Goal: Information Seeking & Learning: Learn about a topic

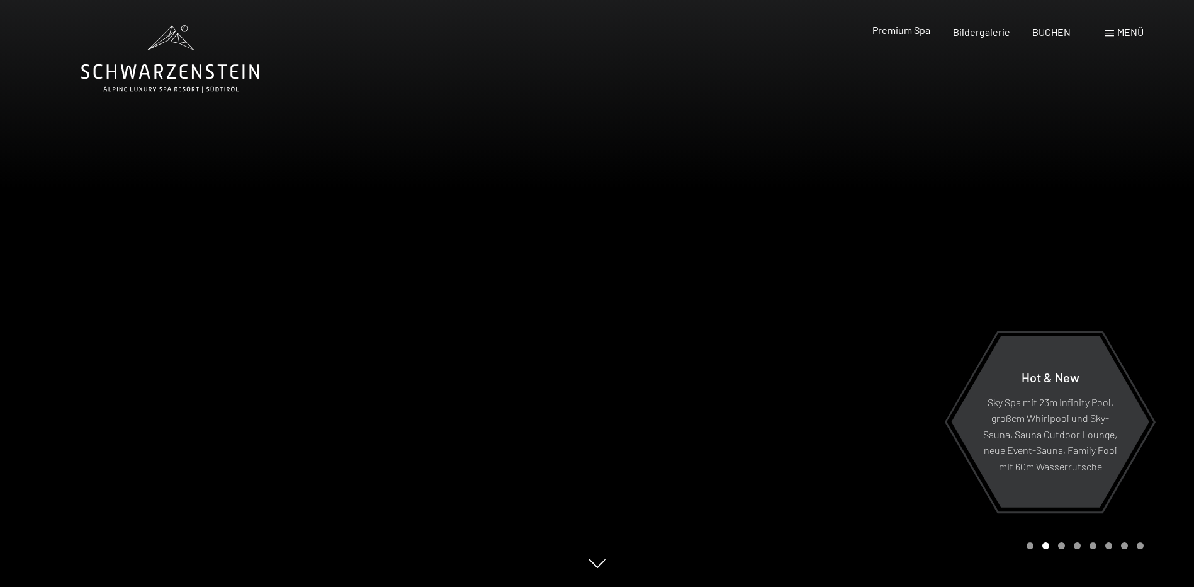
click at [907, 33] on span "Premium Spa" at bounding box center [902, 30] width 58 height 12
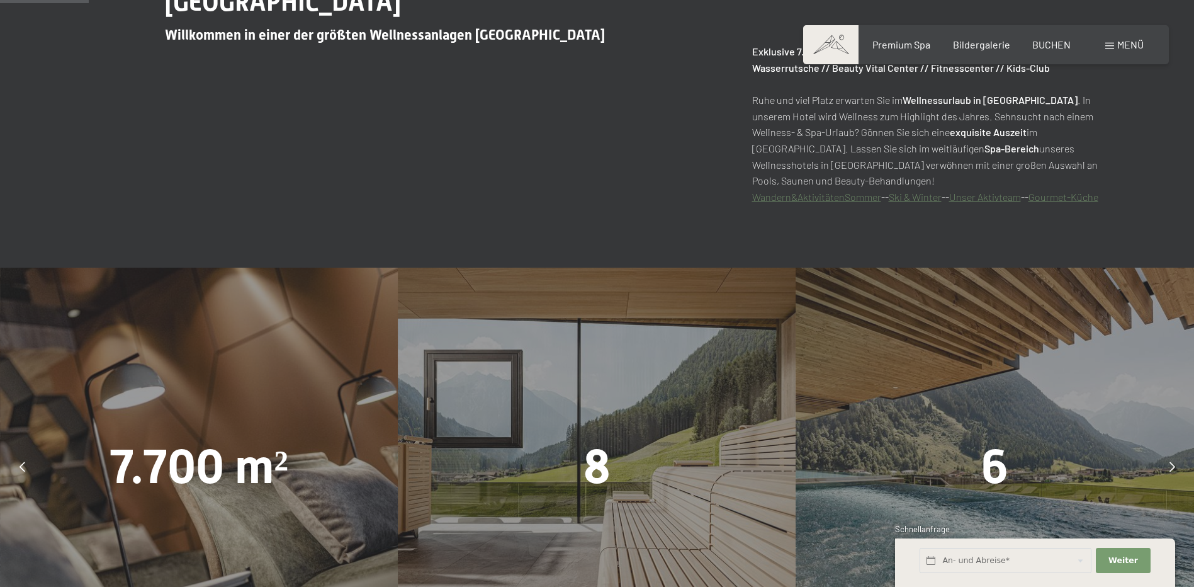
click at [1114, 45] on div "Menü" at bounding box center [1124, 45] width 38 height 14
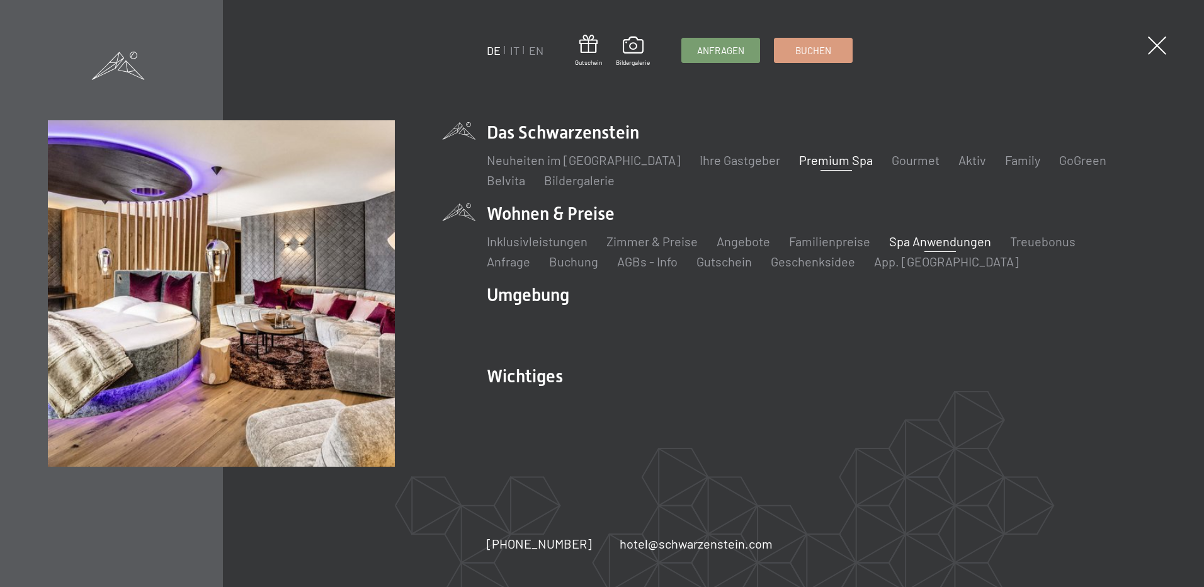
click at [935, 236] on link "Spa Anwendungen" at bounding box center [940, 241] width 102 height 15
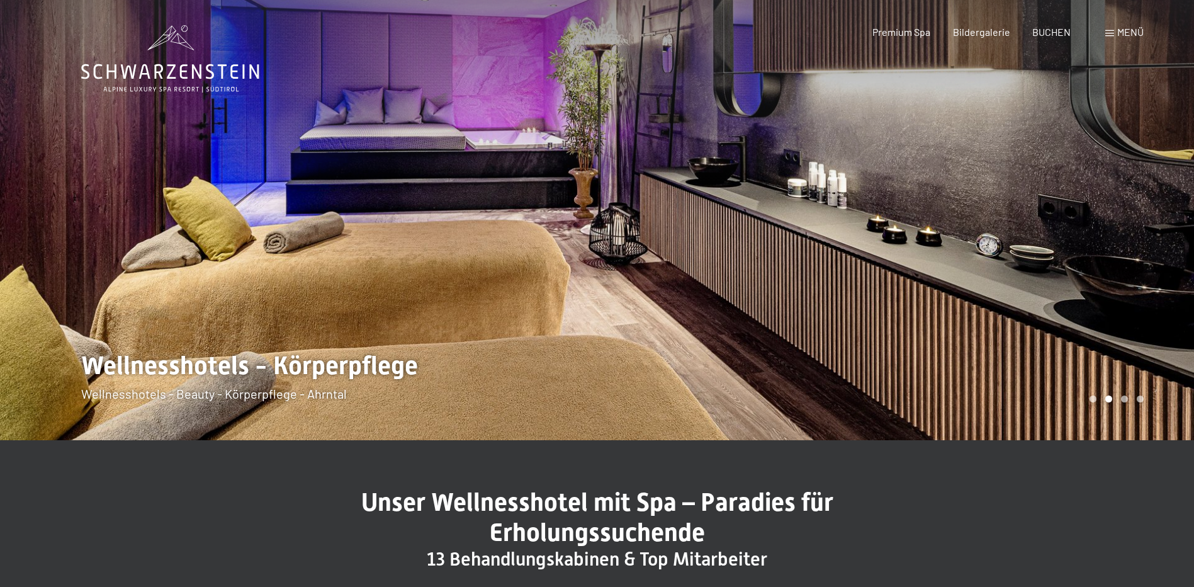
click at [1129, 28] on span "Menü" at bounding box center [1130, 32] width 26 height 12
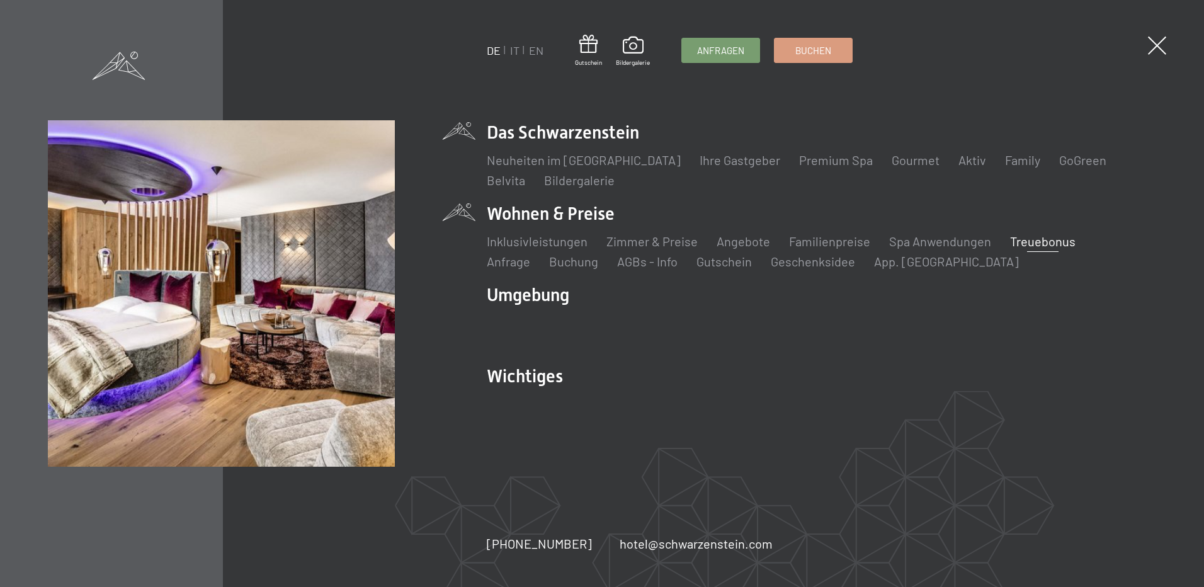
click at [1025, 239] on link "Treuebonus" at bounding box center [1042, 241] width 65 height 15
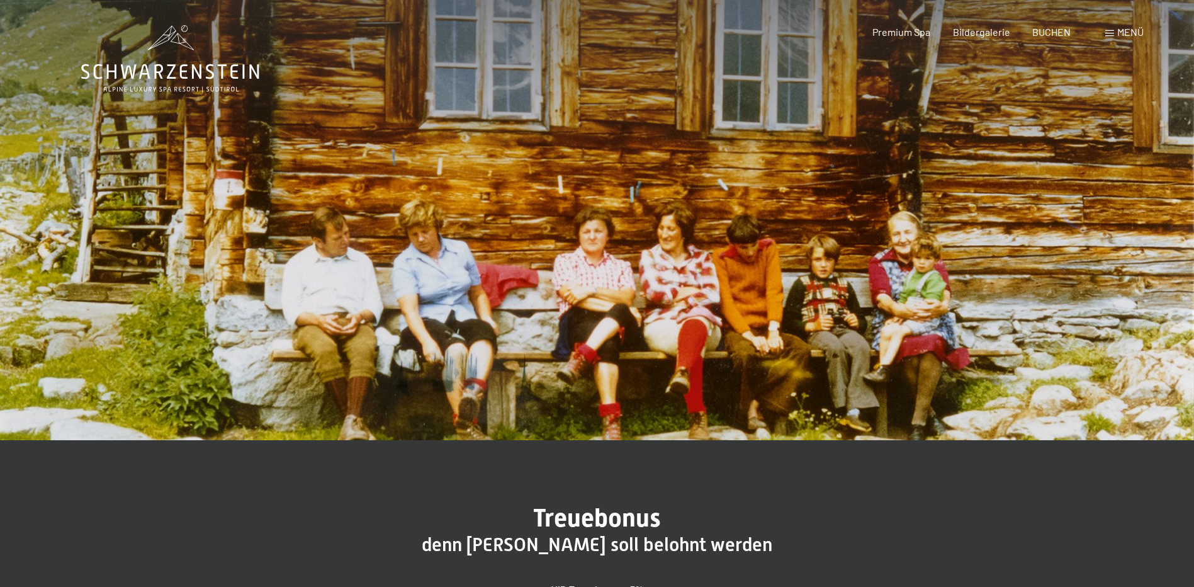
click at [1132, 35] on span "Menü" at bounding box center [1130, 32] width 26 height 12
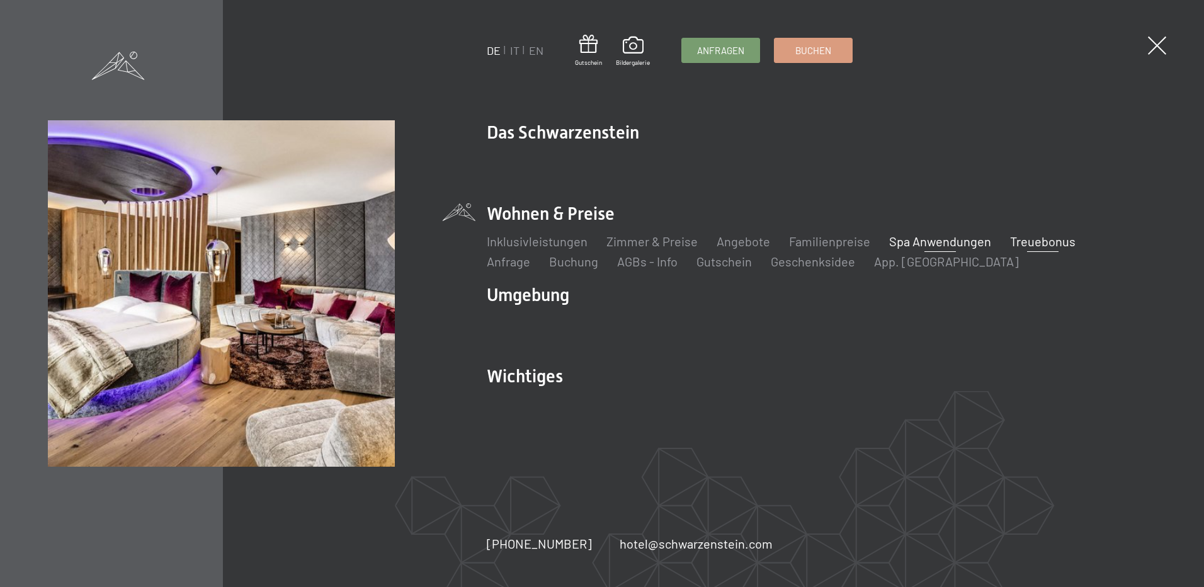
click at [953, 239] on link "Spa Anwendungen" at bounding box center [940, 241] width 102 height 15
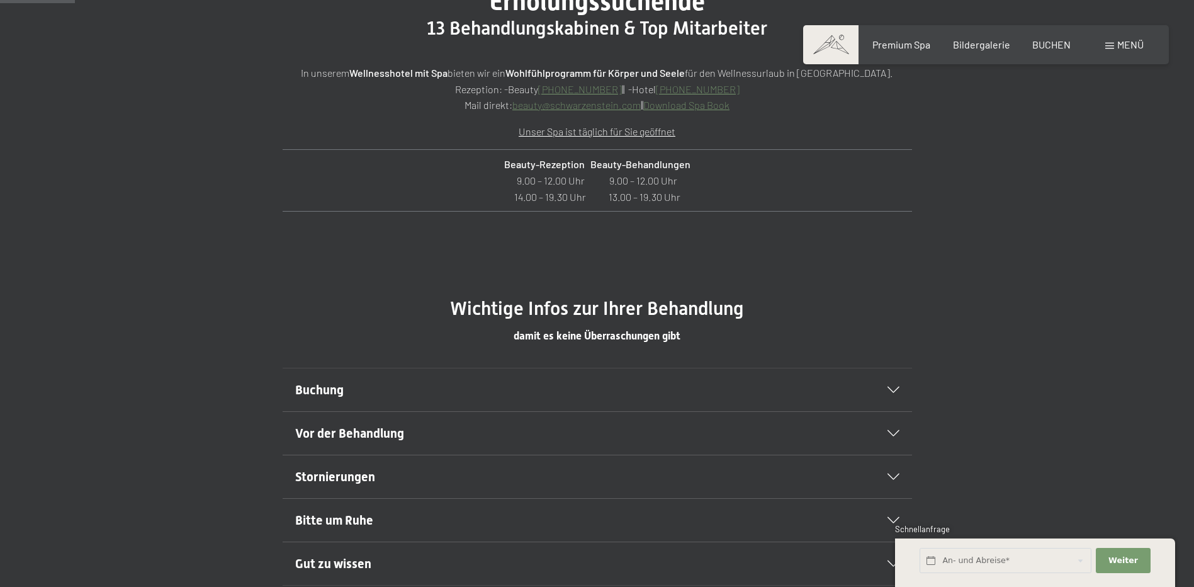
scroll to position [630, 0]
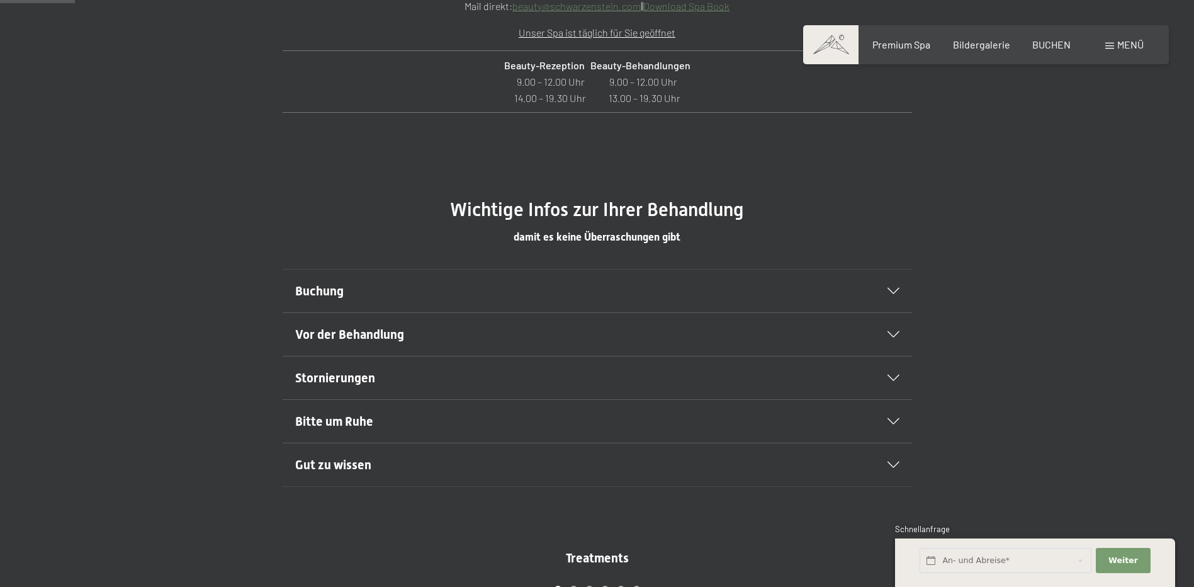
click at [379, 297] on h2 "Buchung" at bounding box center [567, 291] width 544 height 18
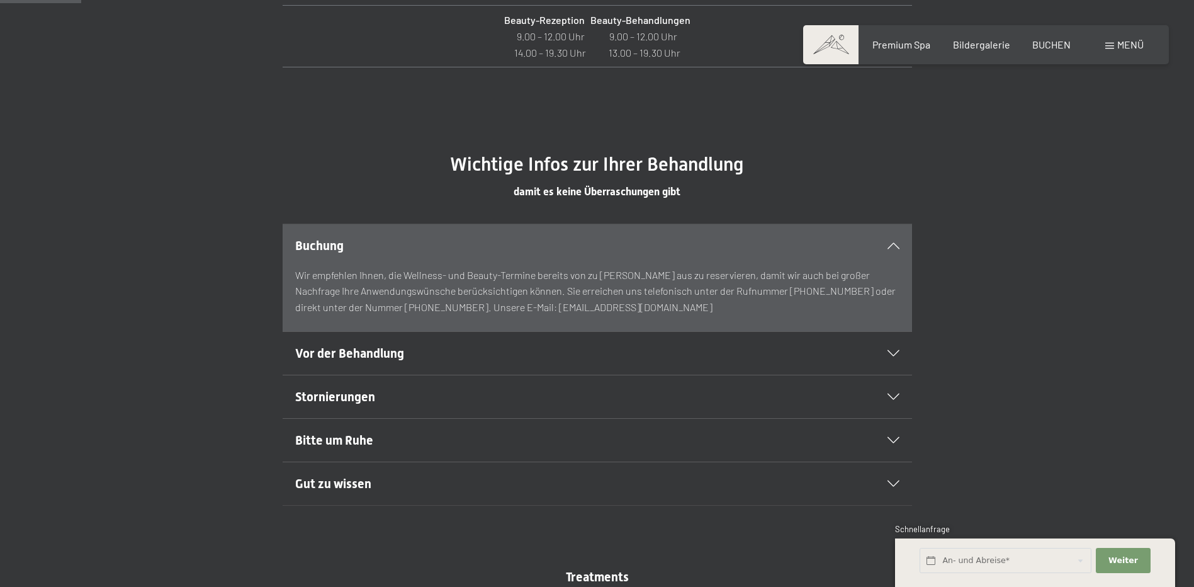
scroll to position [692, 0]
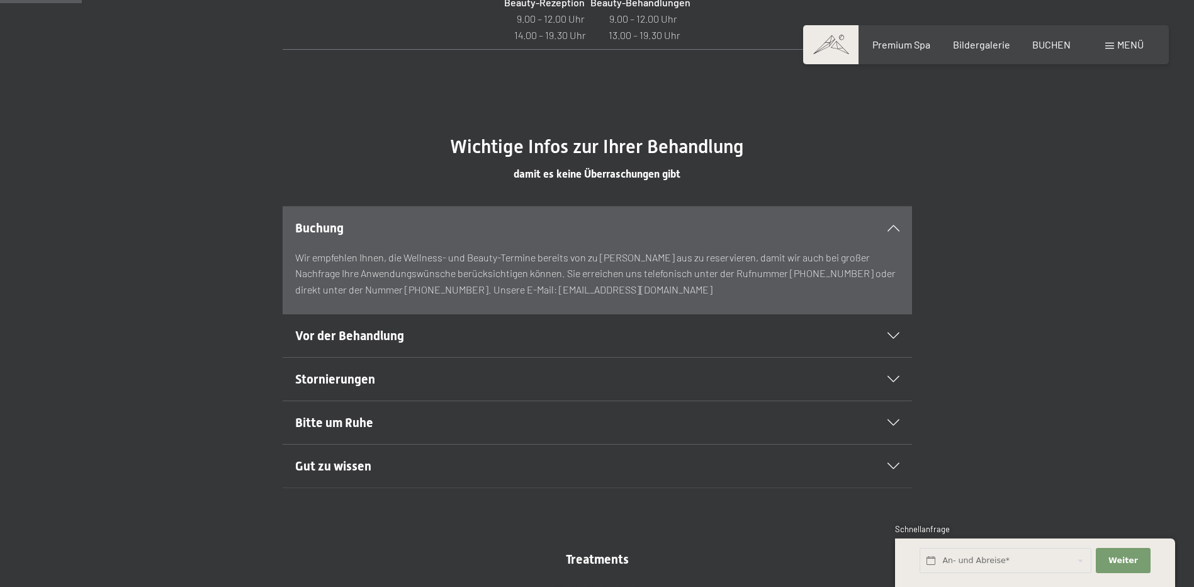
click at [378, 331] on span "Vor der Behandlung" at bounding box center [349, 335] width 109 height 15
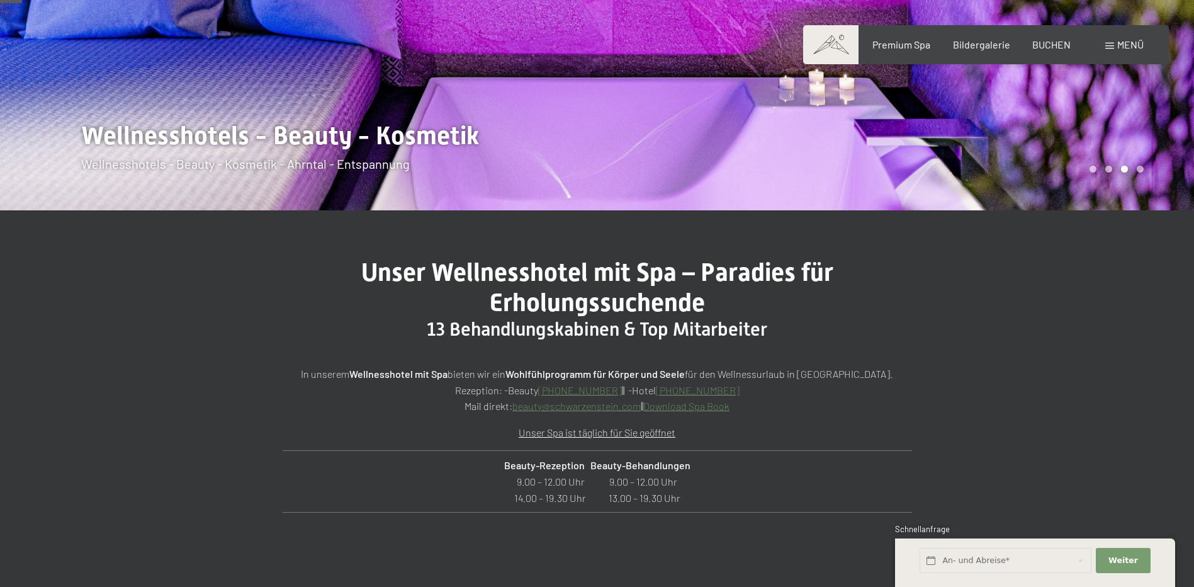
scroll to position [252, 0]
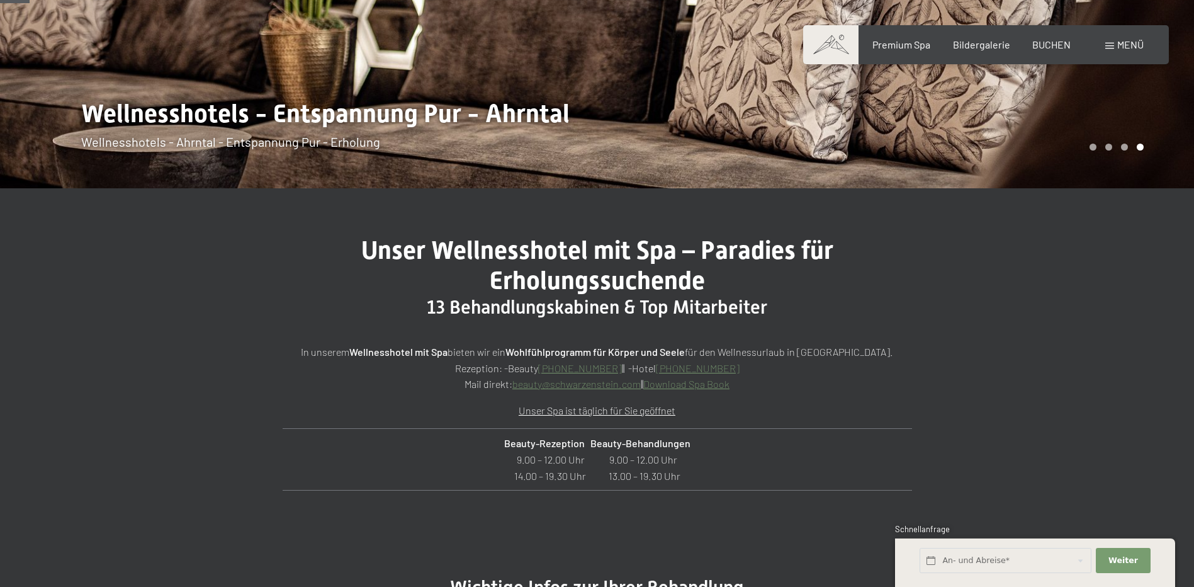
click at [688, 383] on link "Download Spa Book" at bounding box center [686, 384] width 86 height 12
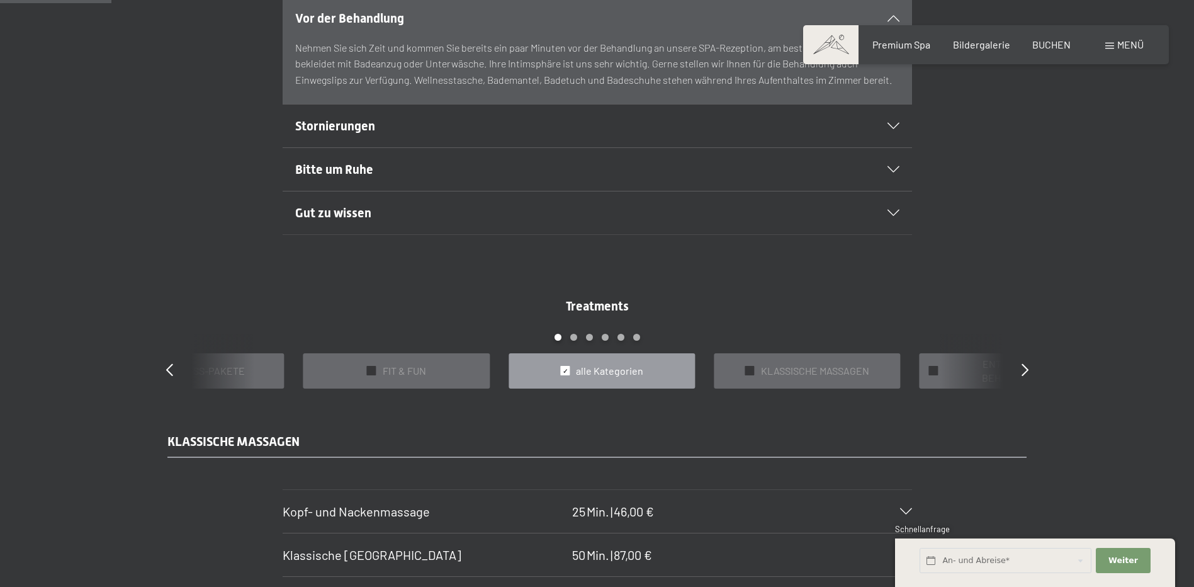
scroll to position [944, 0]
click at [796, 202] on div "Gut zu wissen" at bounding box center [597, 214] width 604 height 43
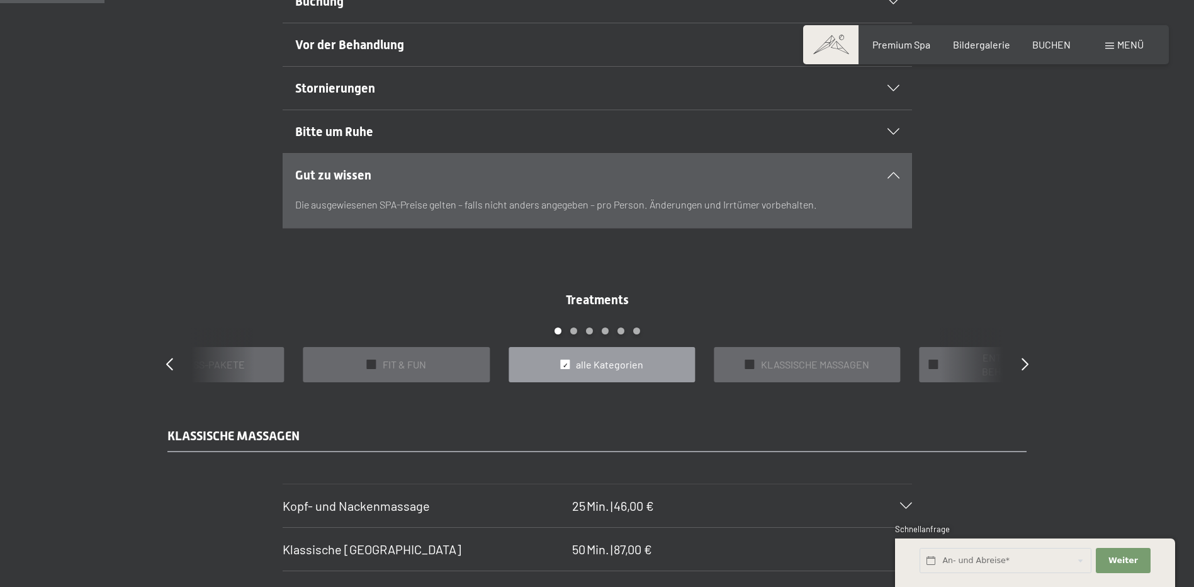
scroll to position [881, 0]
